Goal: Register for event/course

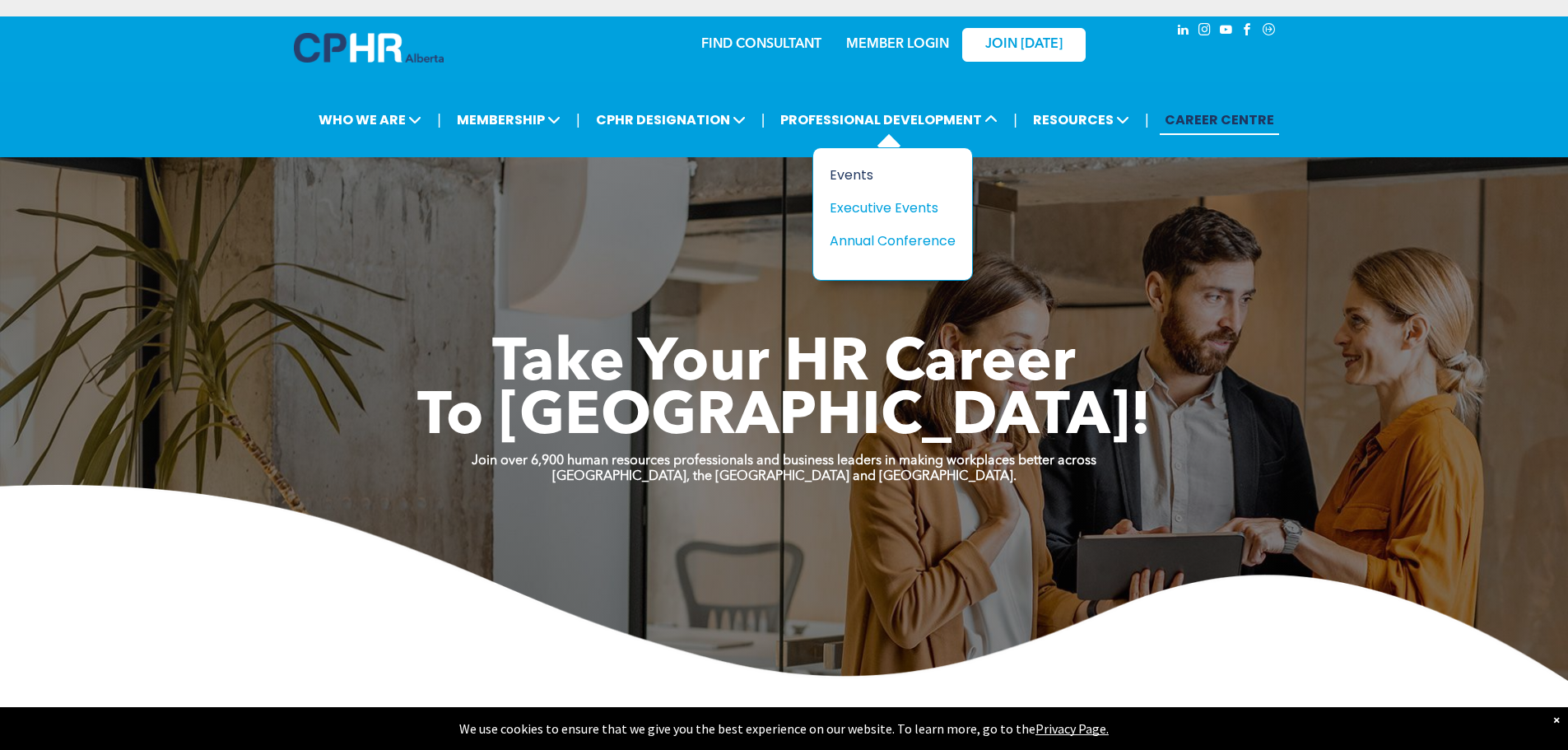
click at [920, 180] on div "Events" at bounding box center [885, 174] width 113 height 21
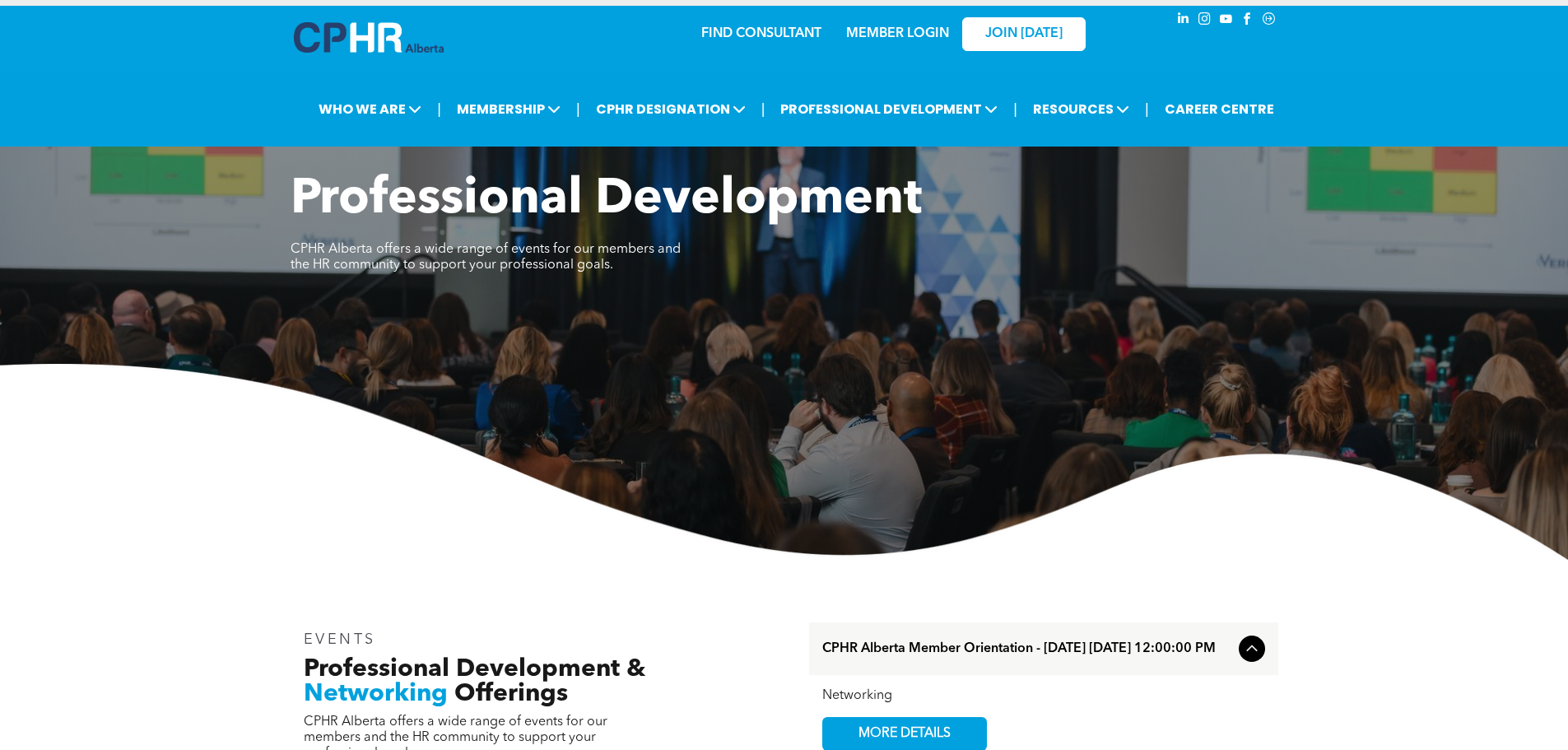
scroll to position [4, 0]
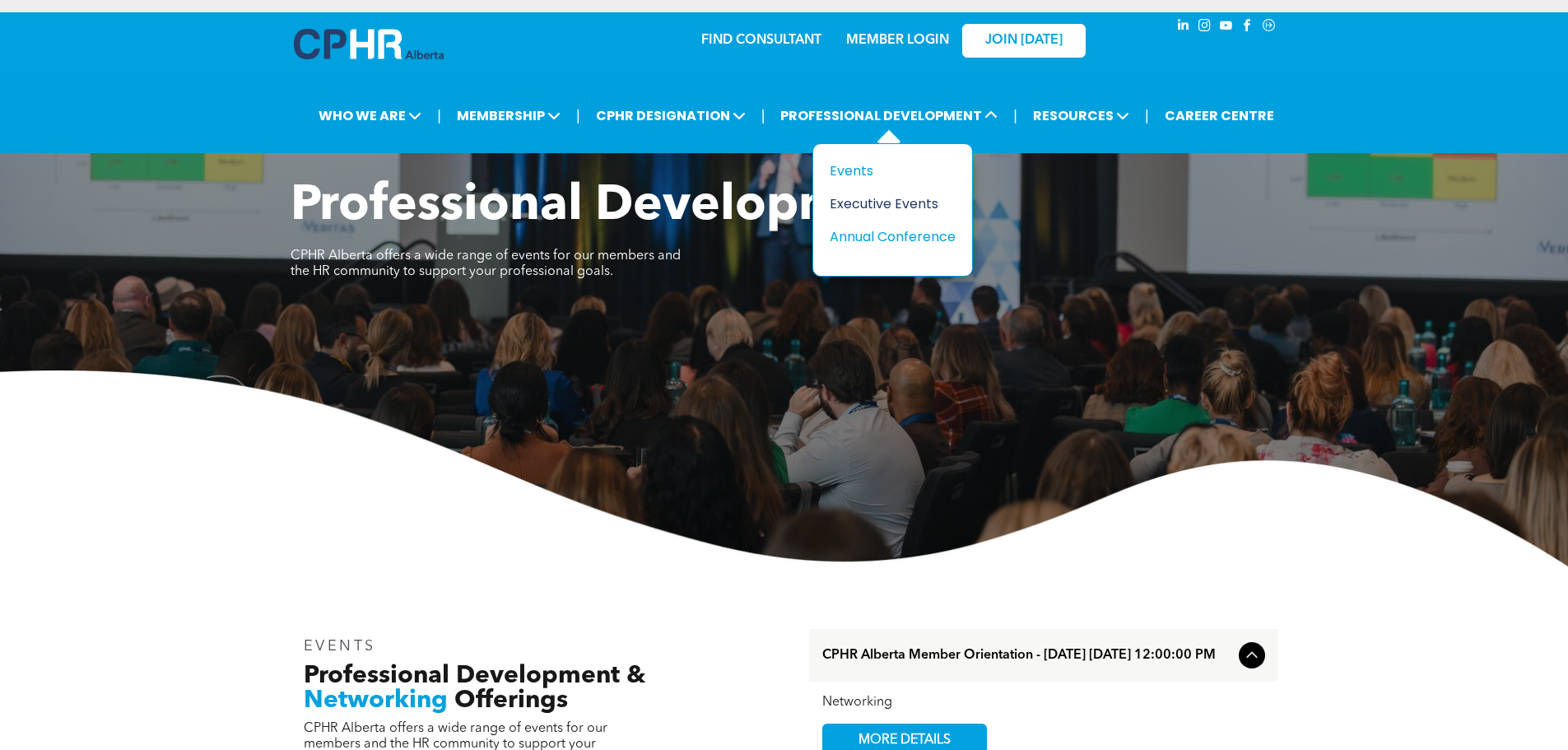
click at [865, 213] on div "Executive Events" at bounding box center [885, 203] width 113 height 21
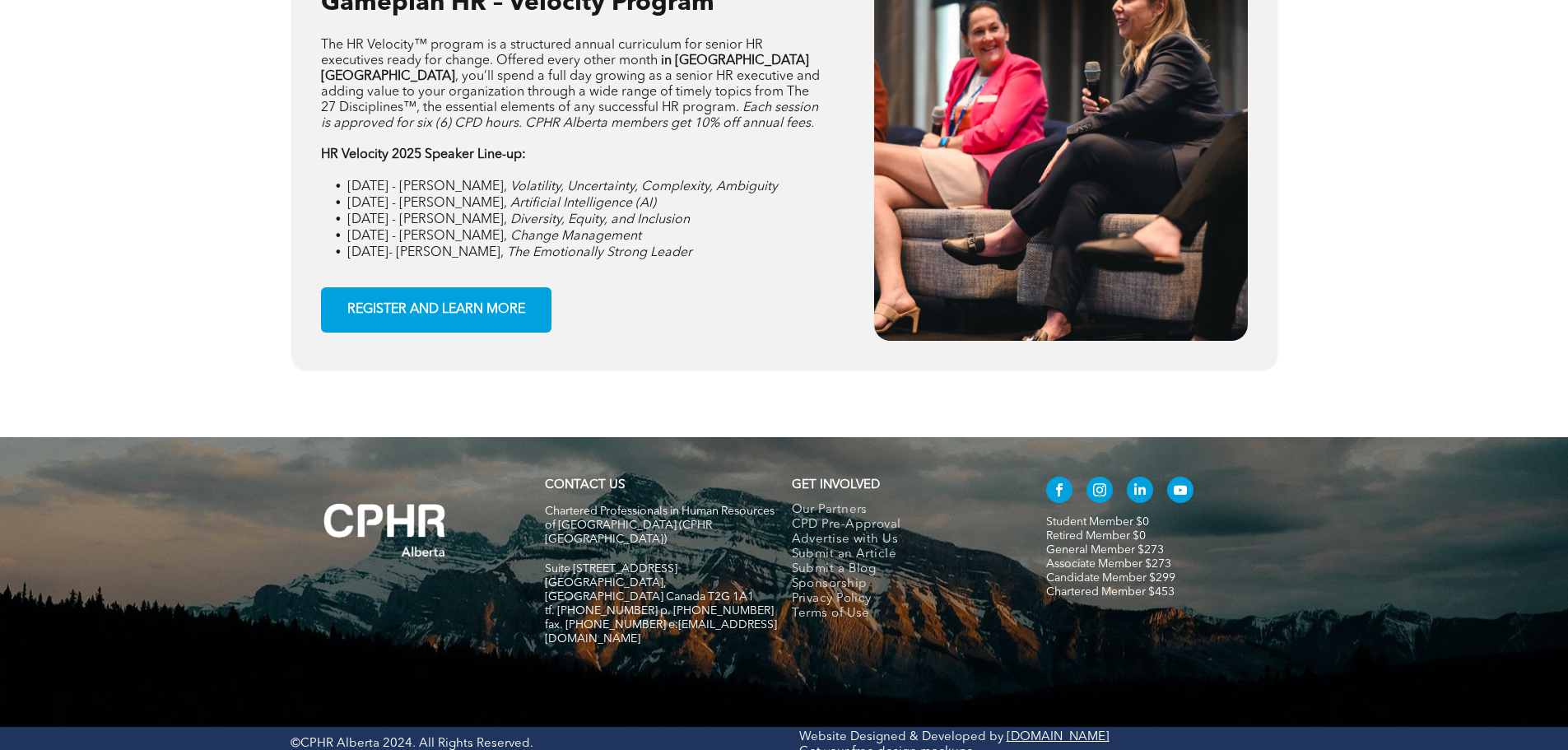
scroll to position [2607, 0]
